Goal: Information Seeking & Learning: Learn about a topic

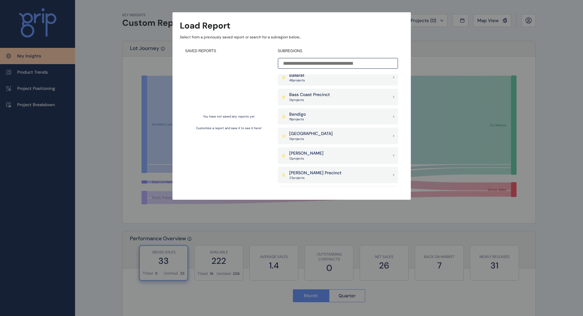
scroll to position [61, 0]
click at [324, 120] on div "Bendigo 19 project s" at bounding box center [338, 118] width 120 height 17
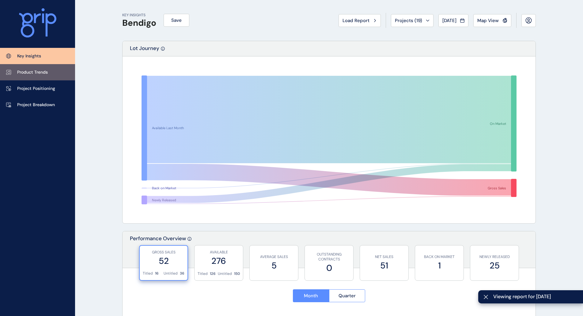
click at [48, 73] on link "Product Trends" at bounding box center [37, 72] width 75 height 16
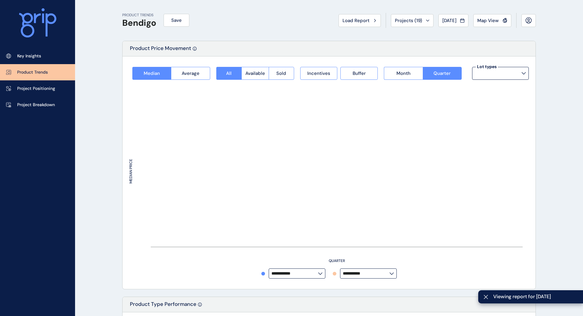
type input "*********"
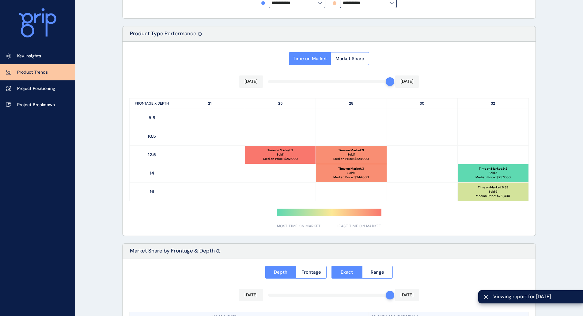
scroll to position [276, 0]
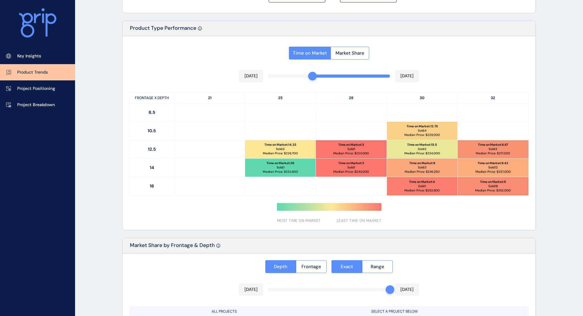
drag, startPoint x: 389, startPoint y: 78, endPoint x: 330, endPoint y: 77, distance: 59.8
click at [319, 77] on div at bounding box center [329, 75] width 122 height 3
